Goal: Information Seeking & Learning: Learn about a topic

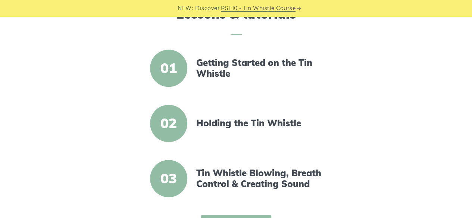
scroll to position [335, 0]
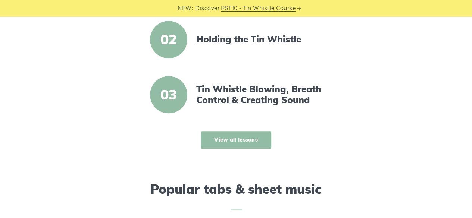
click at [245, 140] on link "View all lessons" at bounding box center [236, 140] width 70 height 18
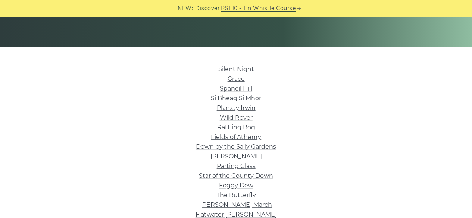
scroll to position [186, 0]
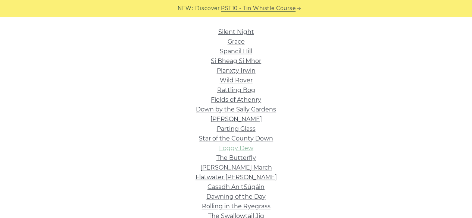
click at [247, 149] on link "Foggy Dew" at bounding box center [236, 148] width 34 height 7
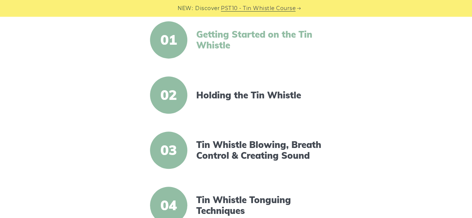
scroll to position [373, 0]
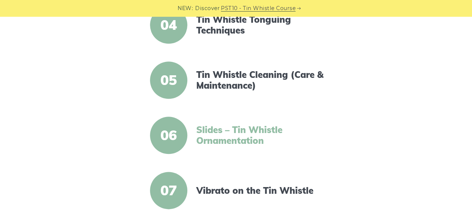
click at [242, 129] on link "Slides – Tin Whistle Ornamentation" at bounding box center [260, 136] width 128 height 22
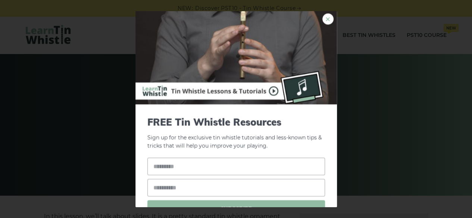
click at [323, 18] on link "×" at bounding box center [327, 18] width 11 height 11
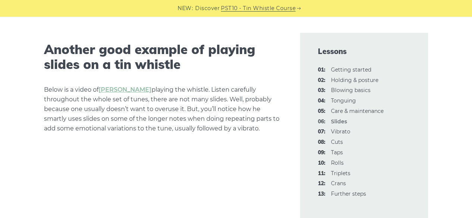
scroll to position [1640, 0]
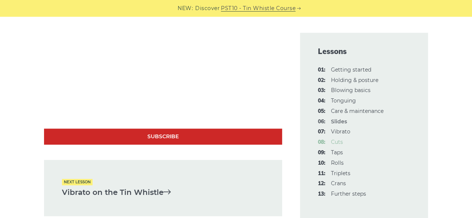
click at [334, 143] on link "08: Cuts" at bounding box center [337, 142] width 12 height 7
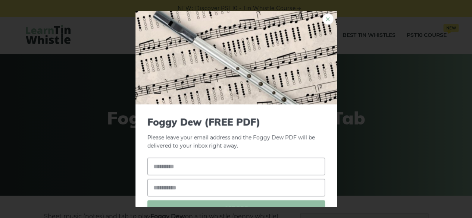
click at [323, 17] on link "×" at bounding box center [327, 18] width 11 height 11
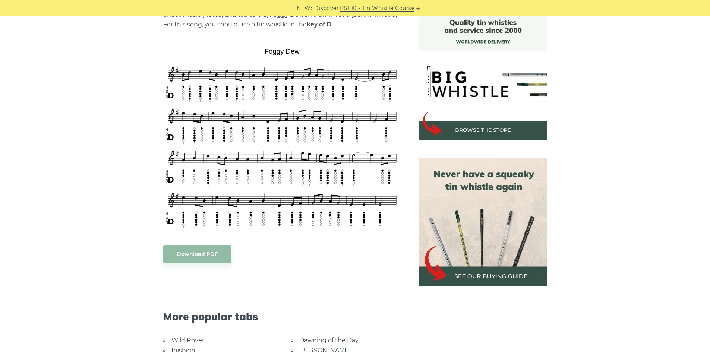
scroll to position [224, 0]
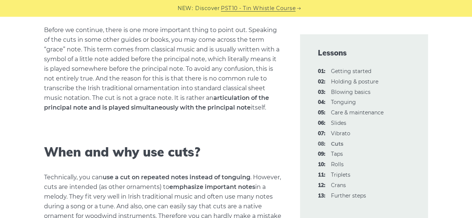
scroll to position [857, 0]
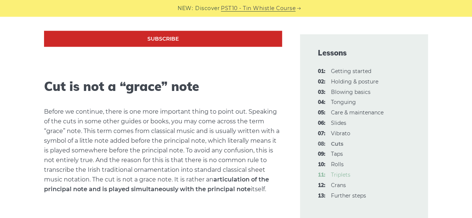
click at [338, 178] on link "11: Triplets" at bounding box center [340, 174] width 19 height 7
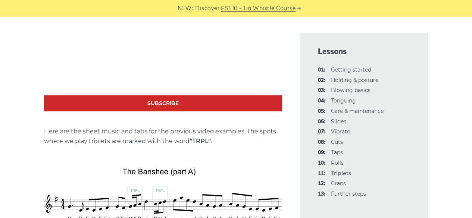
scroll to position [969, 0]
